Goal: Information Seeking & Learning: Learn about a topic

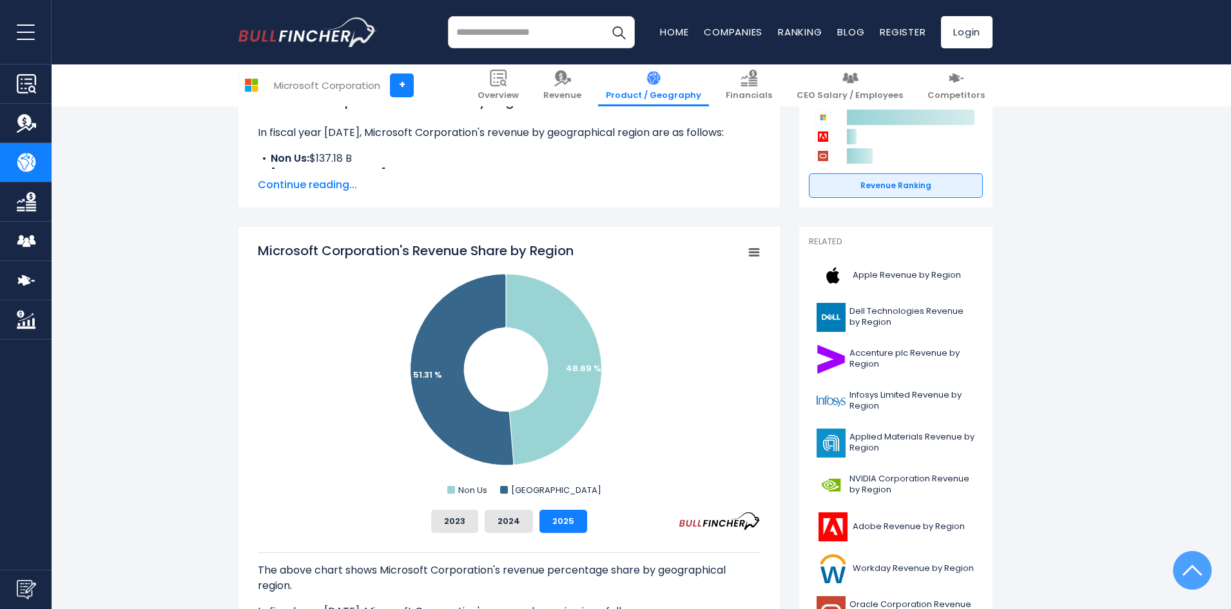
scroll to position [193, 0]
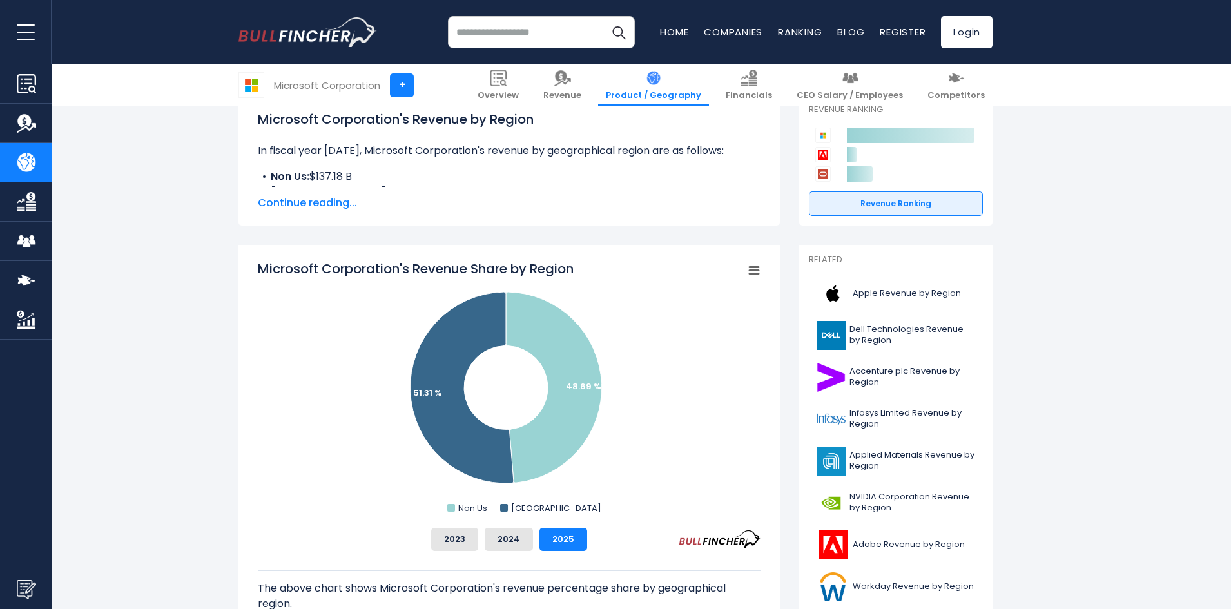
click at [734, 437] on rect "Microsoft Corporation's Revenue Share by Region" at bounding box center [509, 389] width 503 height 258
drag, startPoint x: 1155, startPoint y: 175, endPoint x: 1078, endPoint y: 169, distance: 77.0
drag, startPoint x: 1086, startPoint y: 226, endPoint x: 1111, endPoint y: 220, distance: 25.2
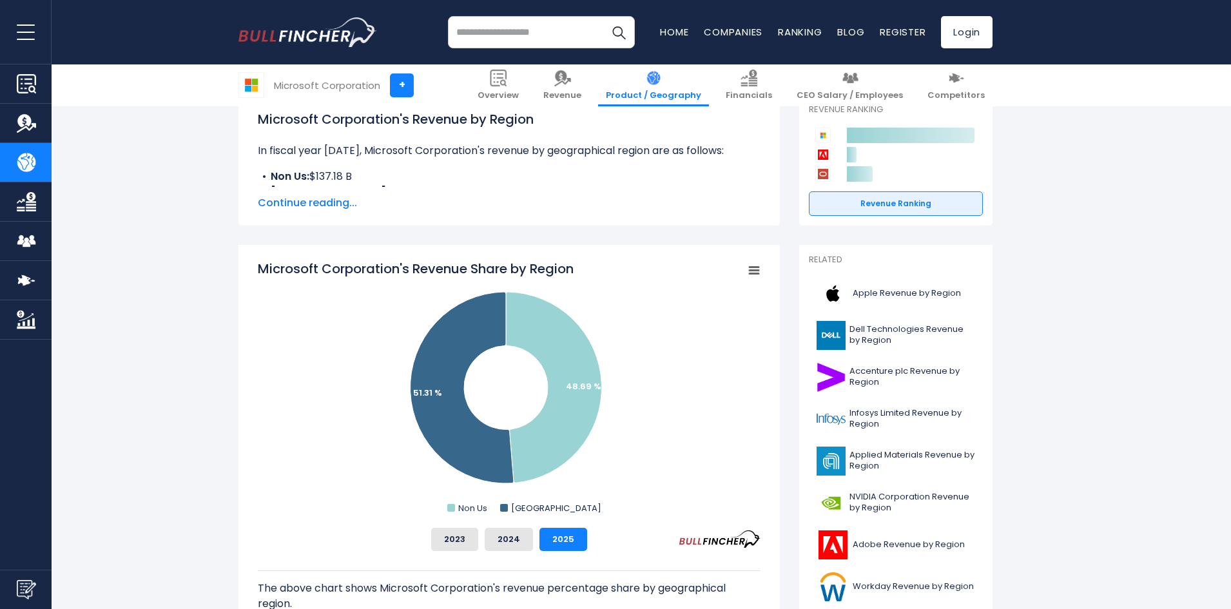
drag, startPoint x: 1159, startPoint y: 164, endPoint x: 1119, endPoint y: 142, distance: 45.6
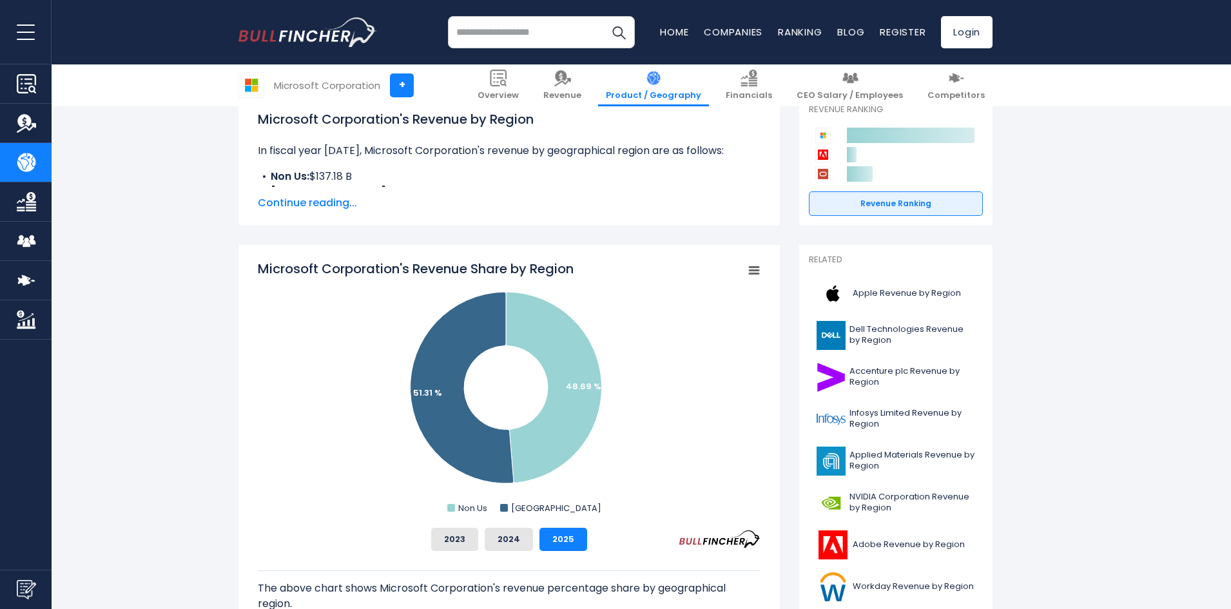
drag, startPoint x: 1186, startPoint y: 216, endPoint x: 1157, endPoint y: 220, distance: 29.3
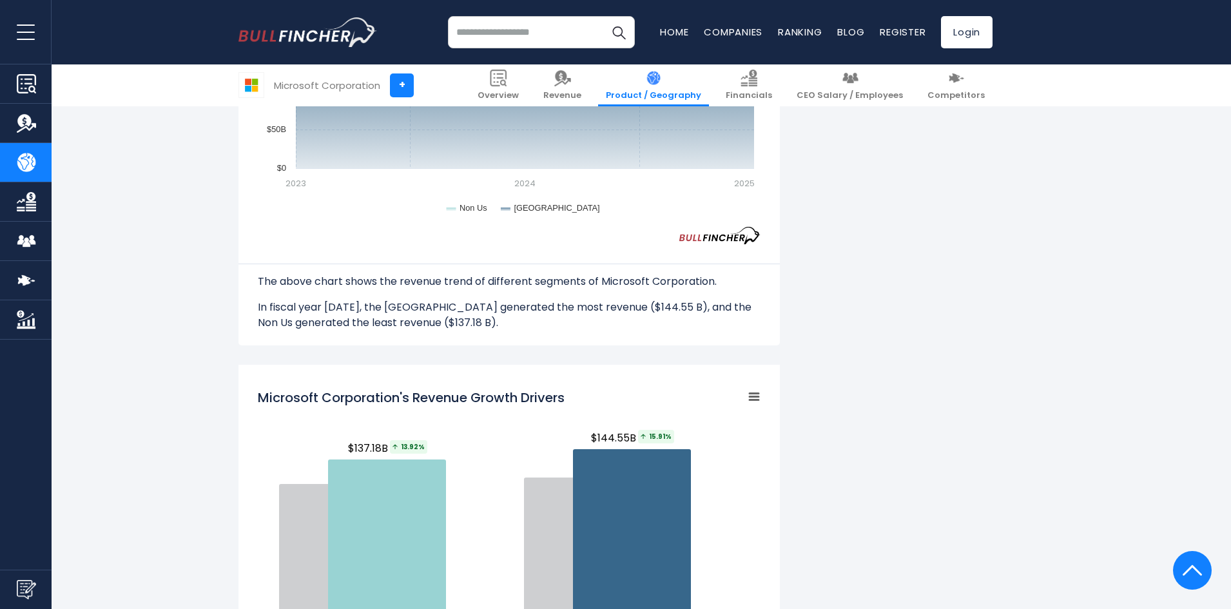
scroll to position [1354, 0]
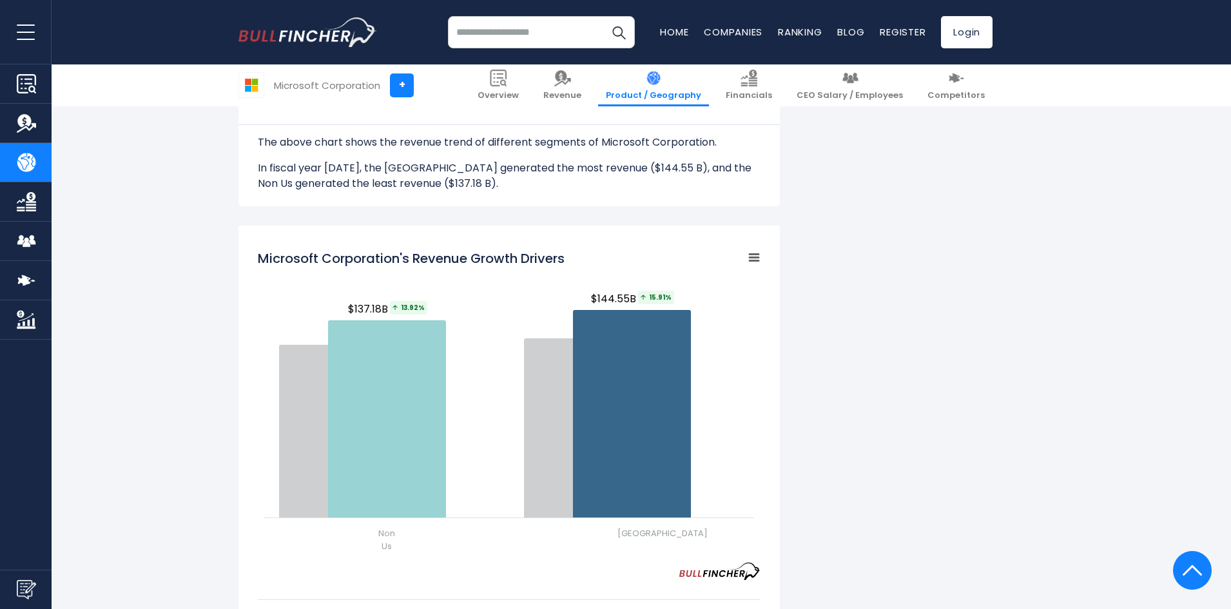
drag, startPoint x: 1056, startPoint y: 342, endPoint x: 1083, endPoint y: 404, distance: 67.0
click at [1088, 434] on div "Microsoft Corporation's Revenue by Region In fiscal year [DATE], Microsoft Corp…" at bounding box center [615, 208] width 1231 height 2548
click at [965, 448] on div "Microsoft Corporation's Revenue by Region In fiscal year [DATE], Microsoft Corp…" at bounding box center [616, 175] width 754 height 2483
